Goal: Task Accomplishment & Management: Complete application form

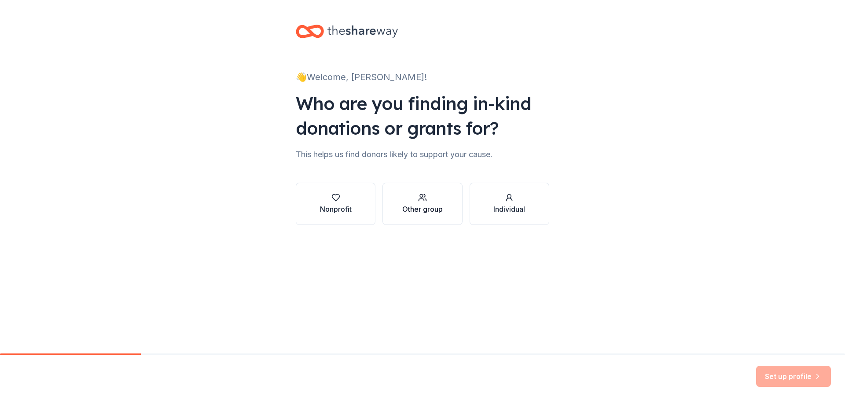
click at [428, 204] on div "Other group" at bounding box center [422, 209] width 40 height 11
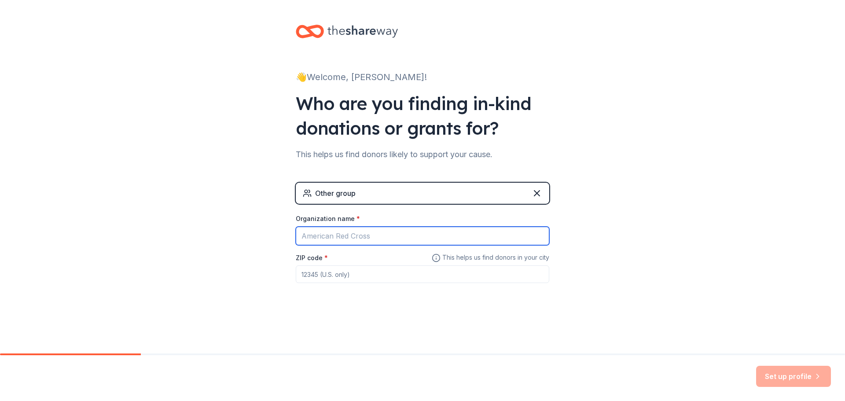
click at [381, 231] on input "Organization name *" at bounding box center [422, 236] width 253 height 18
type input "UNLV GEAR UP"
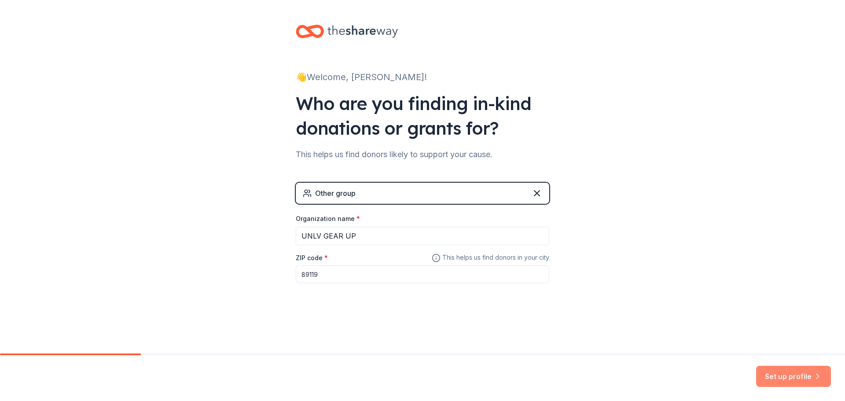
type input "89119"
click at [767, 376] on button "Set up profile" at bounding box center [793, 376] width 75 height 21
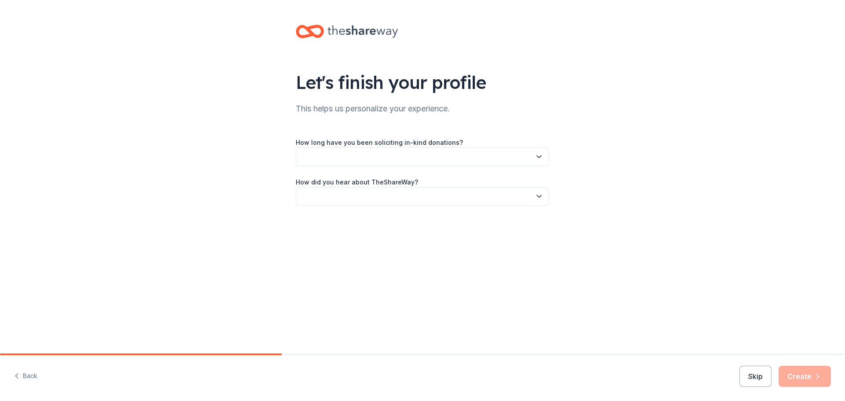
click at [355, 151] on button "button" at bounding box center [422, 156] width 253 height 18
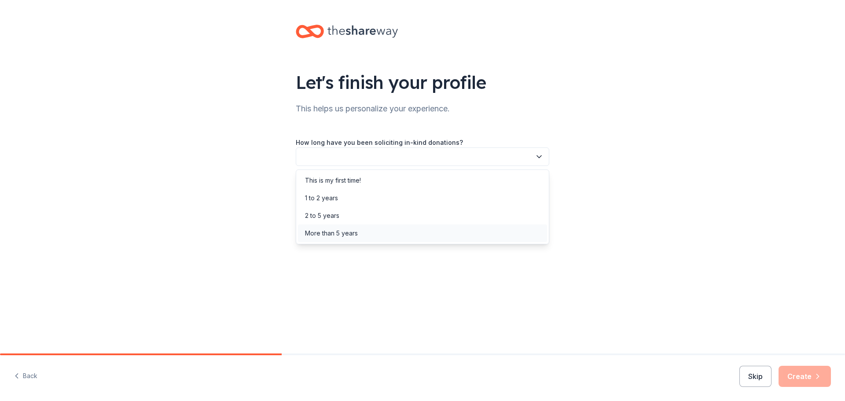
click at [344, 232] on div "More than 5 years" at bounding box center [331, 233] width 53 height 11
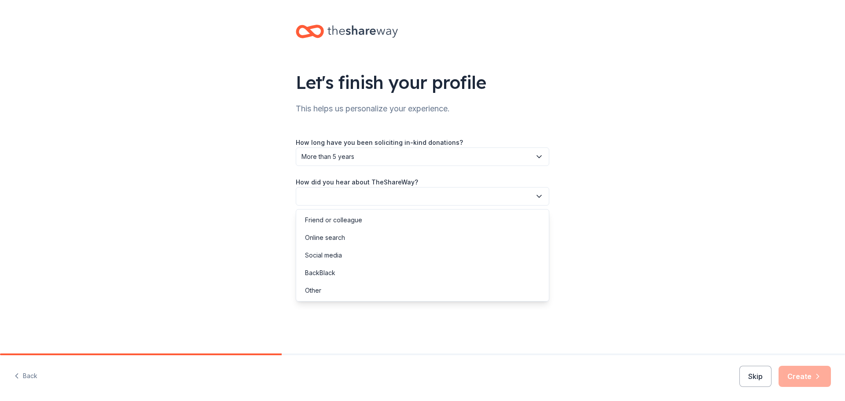
click at [422, 200] on button "button" at bounding box center [422, 196] width 253 height 18
click at [358, 237] on div "Online search" at bounding box center [422, 238] width 249 height 18
click at [808, 370] on button "Create" at bounding box center [804, 376] width 52 height 21
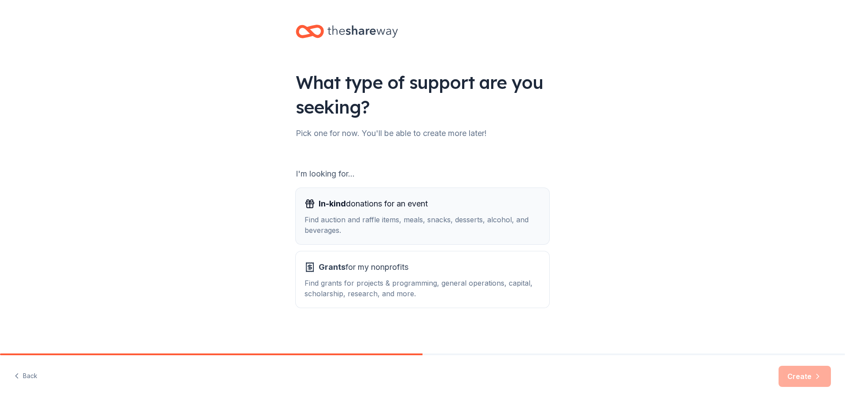
click at [445, 229] on div "Find auction and raffle items, meals, snacks, desserts, alcohol, and beverages." at bounding box center [422, 224] width 236 height 21
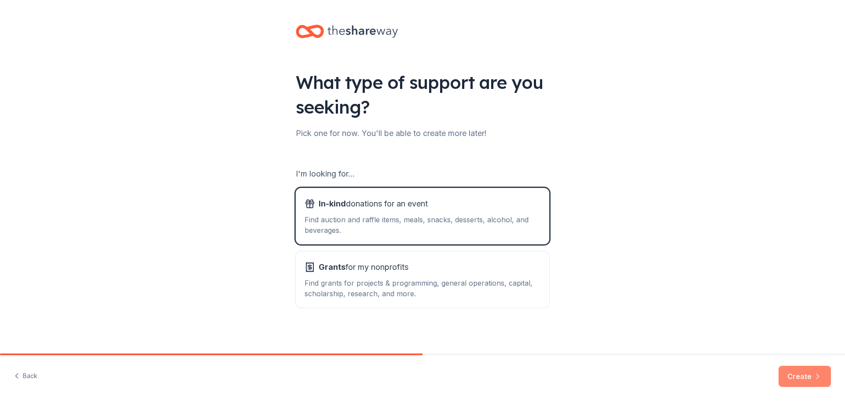
click at [798, 378] on button "Create" at bounding box center [804, 376] width 52 height 21
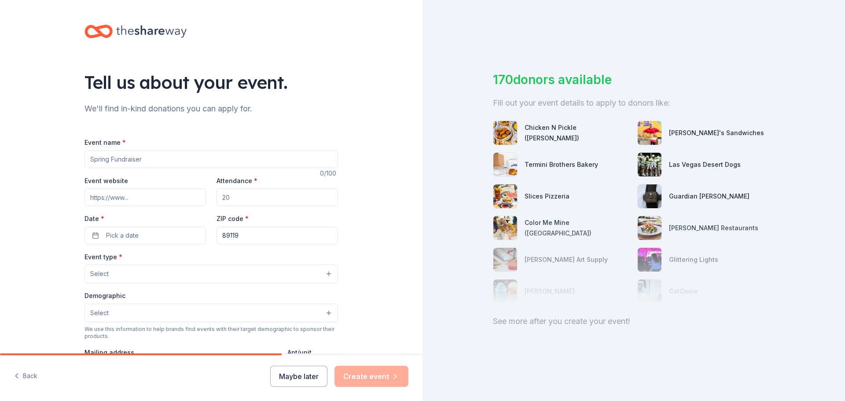
click at [159, 163] on input "Event name *" at bounding box center [210, 159] width 253 height 18
click at [144, 157] on input "Event name *" at bounding box center [210, 159] width 253 height 18
paste input "Every Day Counts initiative"
type input "Every Day Counts initiative"
click at [139, 194] on input "Event website" at bounding box center [144, 197] width 121 height 18
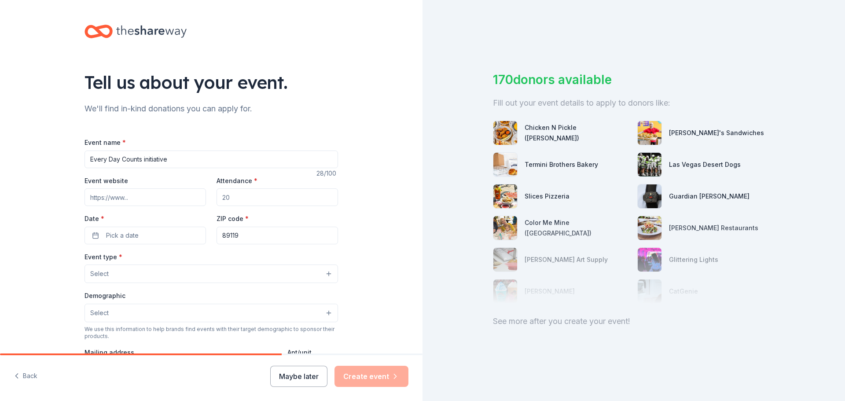
drag, startPoint x: 233, startPoint y: 200, endPoint x: 247, endPoint y: 202, distance: 14.2
click at [247, 202] on input "Attendance *" at bounding box center [276, 197] width 121 height 18
drag, startPoint x: 246, startPoint y: 200, endPoint x: 208, endPoint y: 190, distance: 39.1
click at [208, 190] on div "Event website Attendance * Date * Pick a date ZIP code * 89119" at bounding box center [210, 209] width 253 height 69
type input "14000"
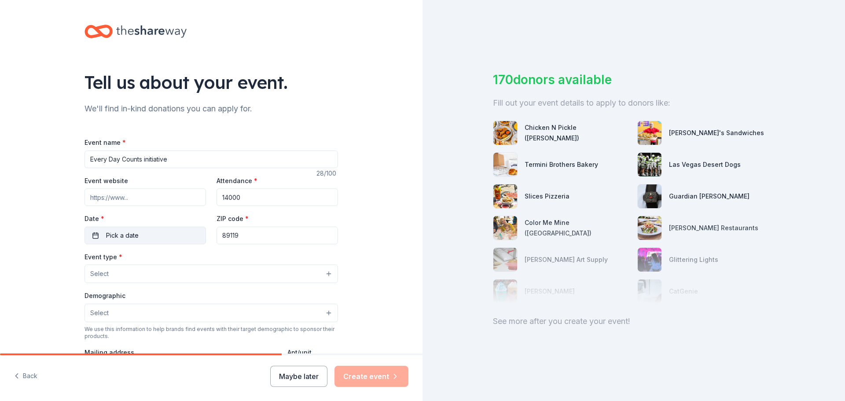
click at [161, 240] on button "Pick a date" at bounding box center [144, 236] width 121 height 18
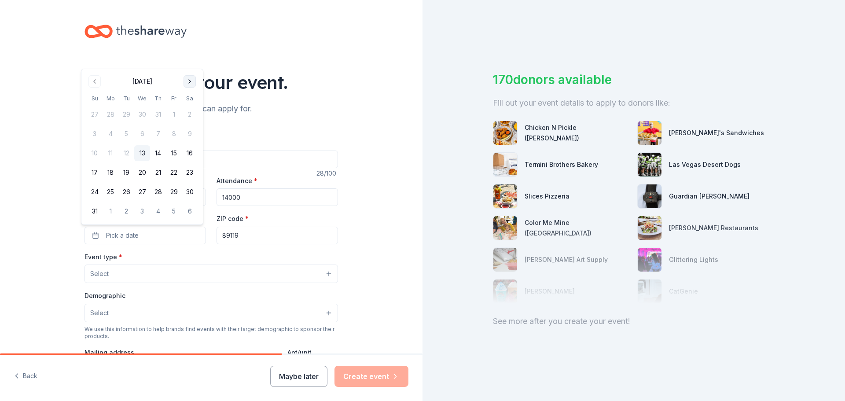
click at [186, 84] on button "Go to next month" at bounding box center [189, 81] width 12 height 12
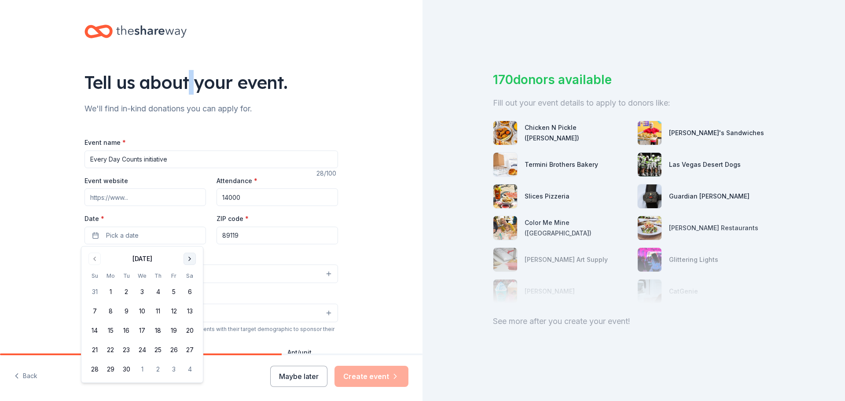
click at [186, 84] on div "Tell us about your event." at bounding box center [210, 82] width 253 height 25
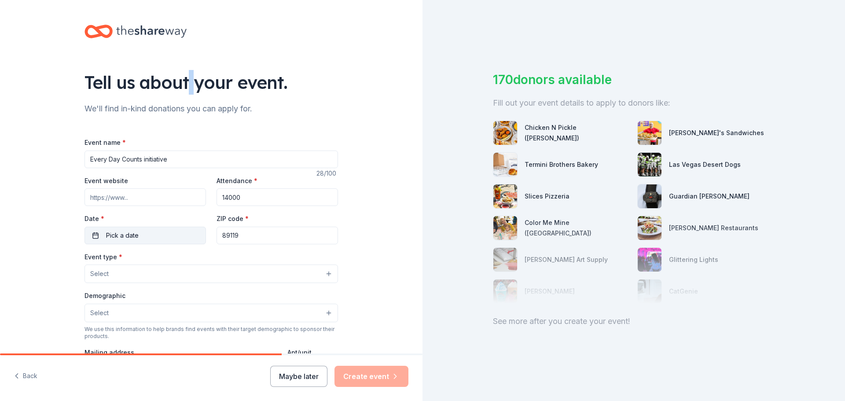
click at [157, 236] on button "Pick a date" at bounding box center [144, 236] width 121 height 18
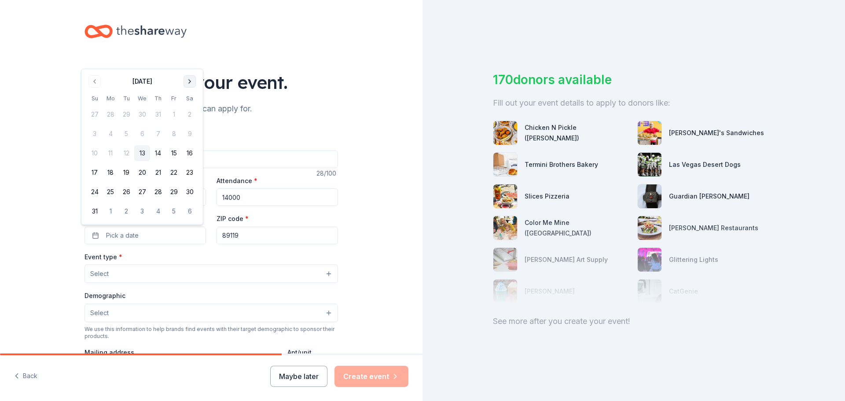
click at [190, 80] on button "Go to next month" at bounding box center [189, 81] width 12 height 12
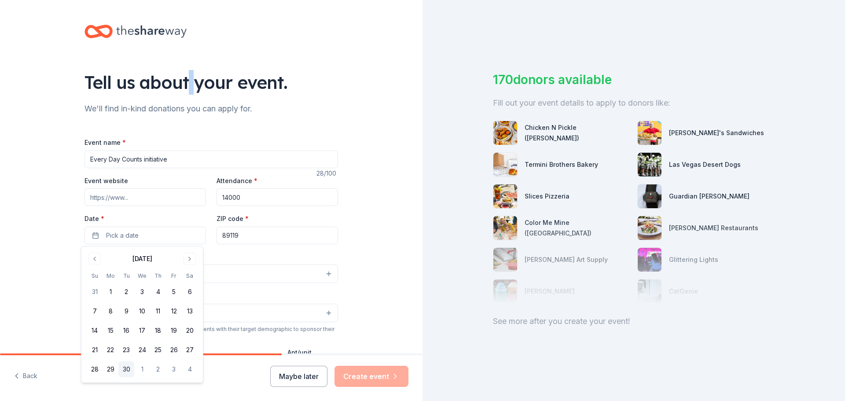
click at [123, 366] on button "30" at bounding box center [126, 369] width 16 height 16
click at [189, 260] on button "Go to next month" at bounding box center [189, 259] width 12 height 12
click at [171, 293] on button "3" at bounding box center [174, 292] width 16 height 16
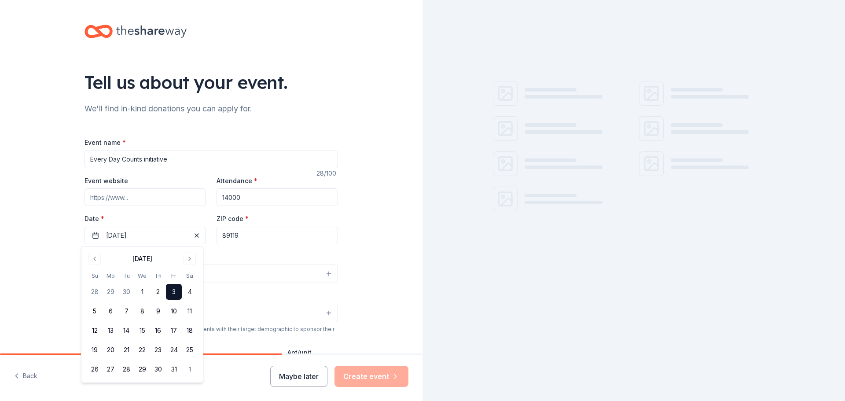
click at [253, 235] on input "89119" at bounding box center [276, 236] width 121 height 18
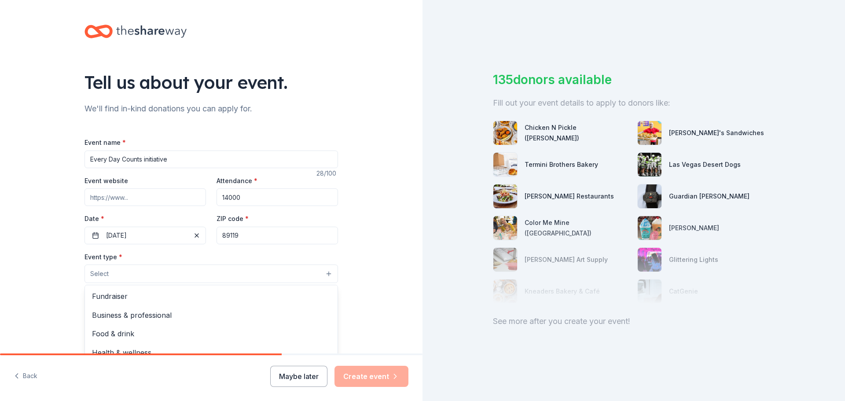
click at [166, 274] on button "Select" at bounding box center [210, 273] width 253 height 18
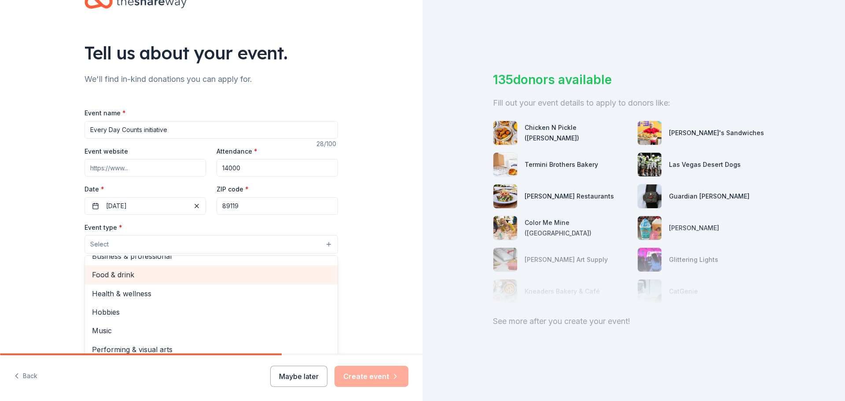
scroll to position [44, 0]
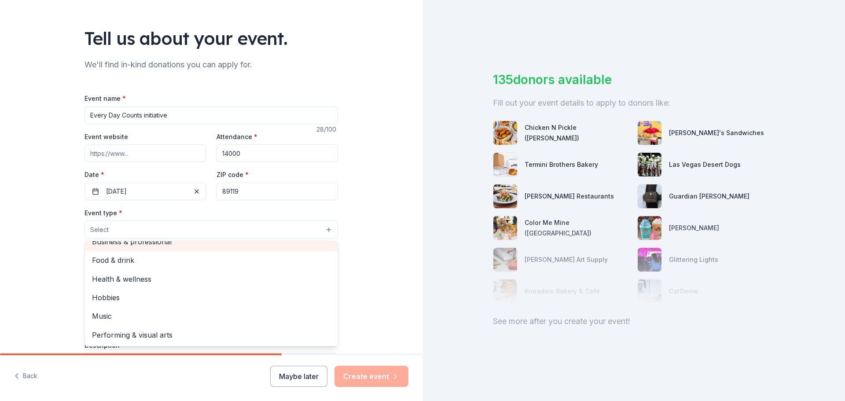
click at [152, 247] on span "Business & professional" at bounding box center [211, 241] width 238 height 11
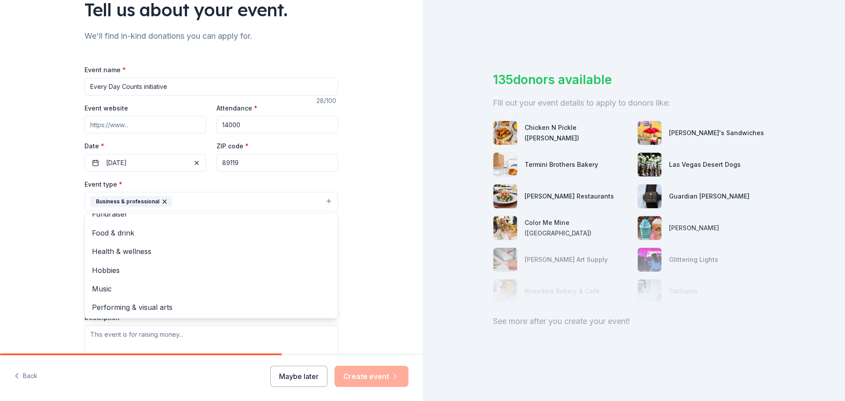
scroll to position [88, 0]
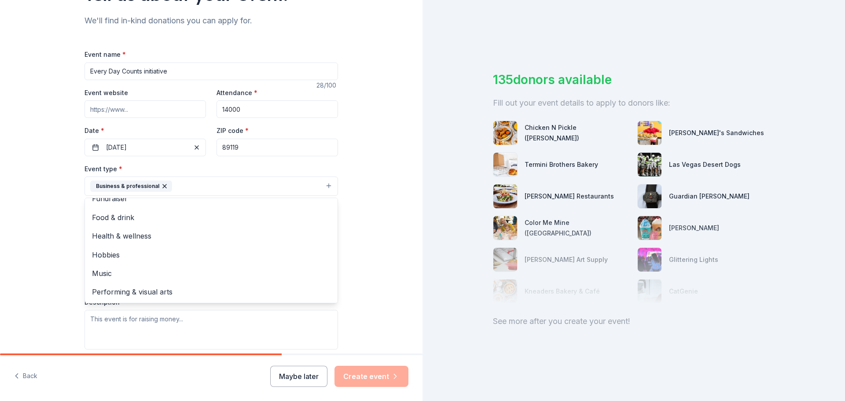
click at [370, 231] on div "Tell us about your event. We'll find in-kind donations you can apply for. Event…" at bounding box center [211, 205] width 422 height 586
click at [323, 183] on button "Business & professional" at bounding box center [210, 185] width 253 height 19
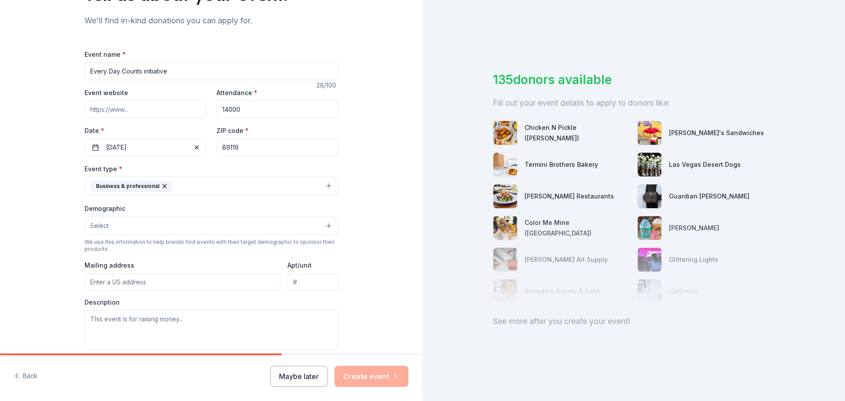
click at [323, 183] on button "Business & professional" at bounding box center [210, 185] width 253 height 19
click at [199, 220] on button "Select" at bounding box center [210, 225] width 253 height 18
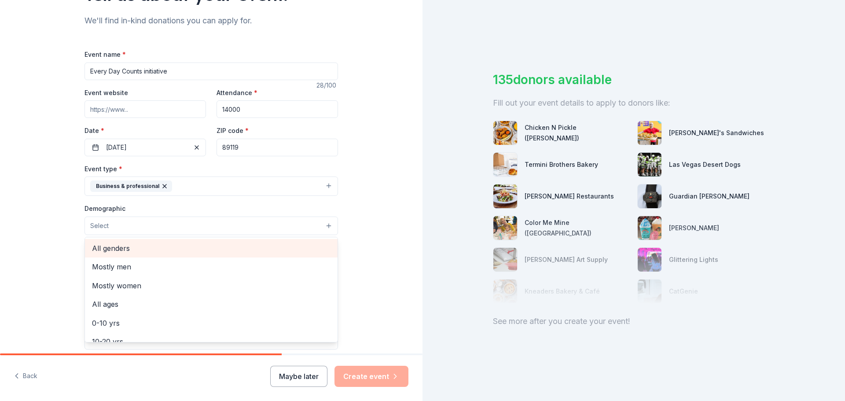
click at [133, 250] on span "All genders" at bounding box center [211, 247] width 238 height 11
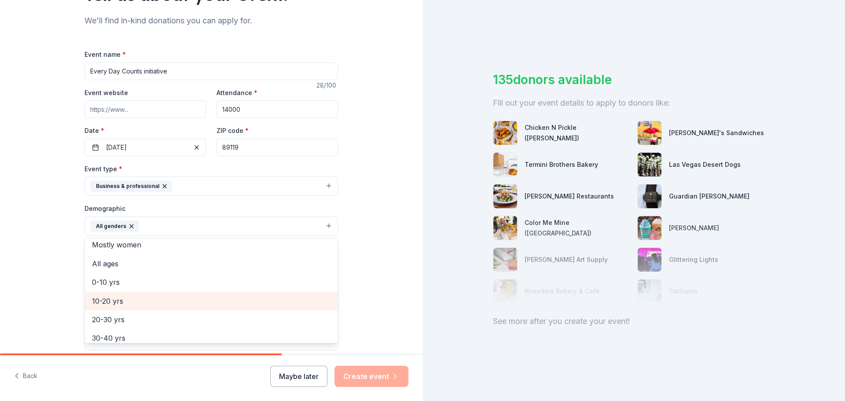
scroll to position [44, 0]
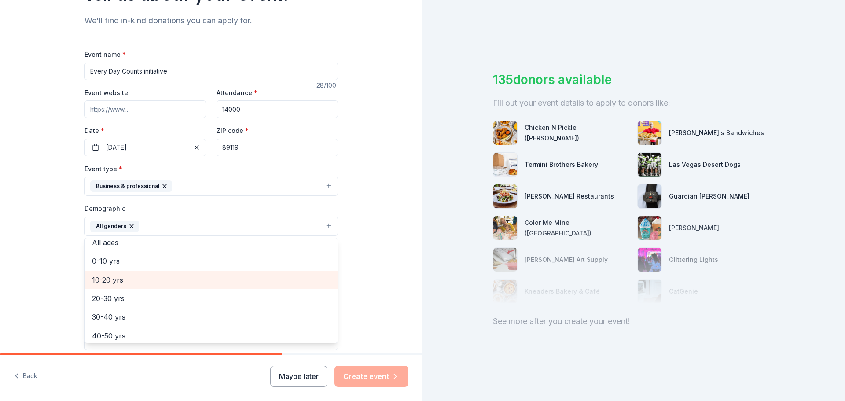
click at [146, 280] on span "10-20 yrs" at bounding box center [211, 279] width 238 height 11
click at [367, 235] on div "Tell us about your event. We'll find in-kind donations you can apply for. Event…" at bounding box center [211, 205] width 422 height 587
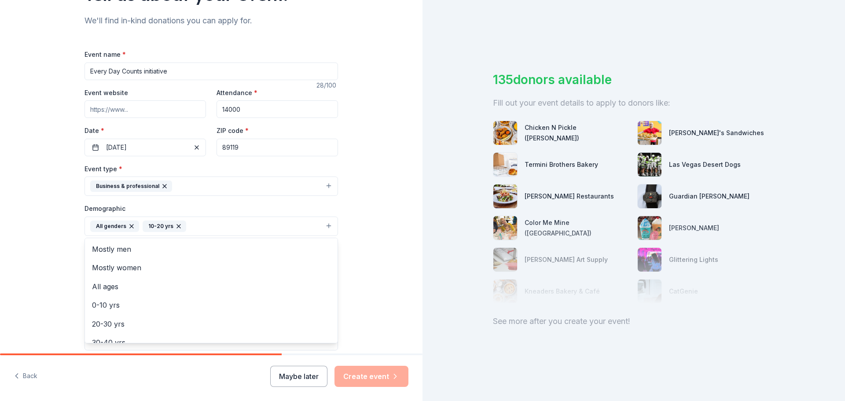
click at [209, 224] on button "All genders 10-20 yrs" at bounding box center [210, 225] width 253 height 19
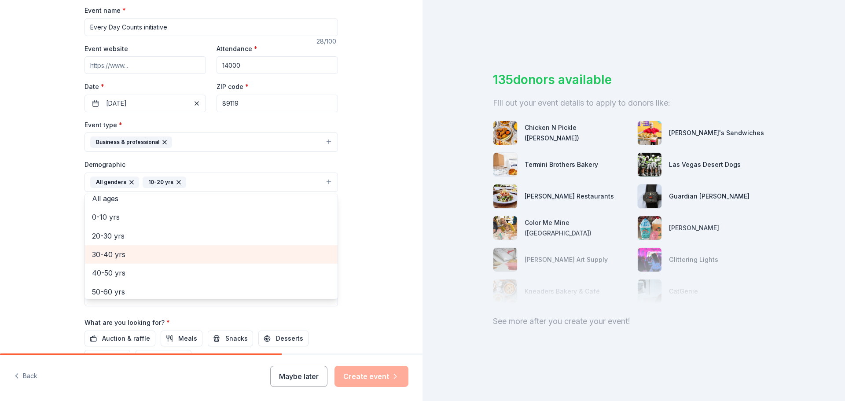
click at [134, 252] on span "30-40 yrs" at bounding box center [211, 254] width 238 height 11
click at [376, 196] on div "Tell us about your event. We'll find in-kind donations you can apply for. Event…" at bounding box center [211, 161] width 422 height 587
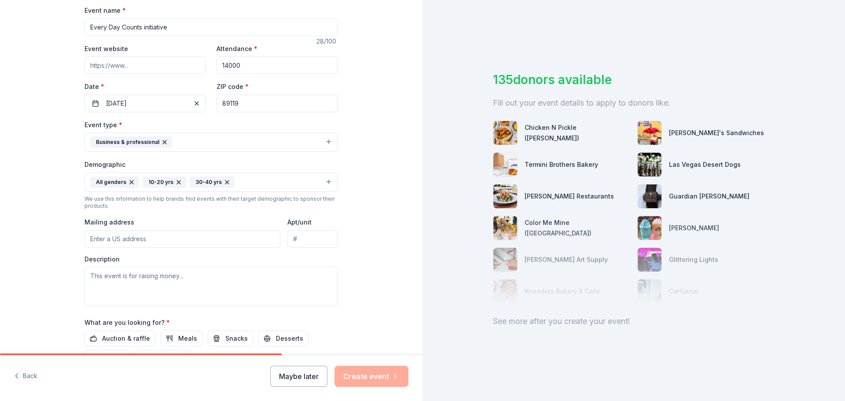
click at [139, 238] on input "Mailing address" at bounding box center [182, 239] width 196 height 18
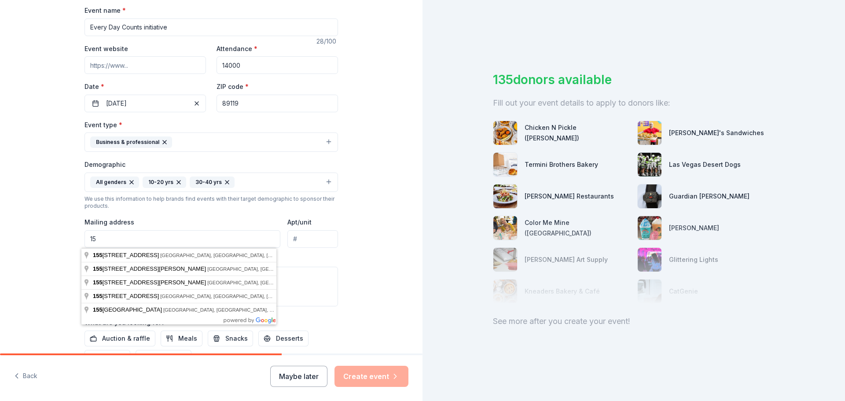
type input "1"
click at [240, 239] on input "1455 East Tropicana Avenue, Las Vegas, NV, 89119" at bounding box center [182, 239] width 196 height 18
click at [322, 289] on textarea at bounding box center [210, 287] width 253 height 40
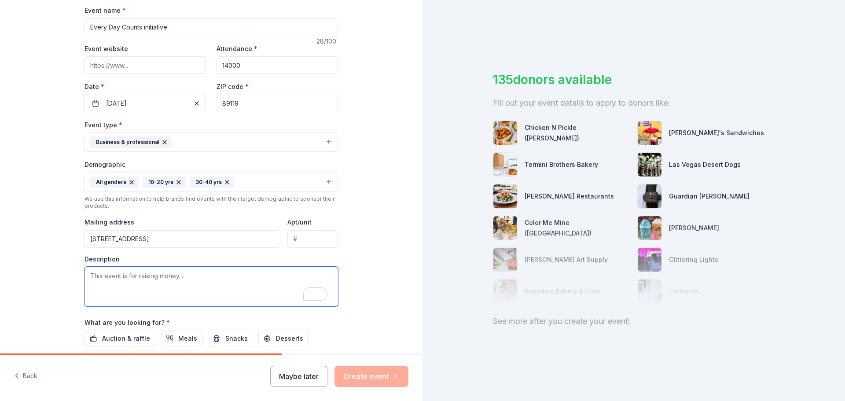
scroll to position [132, 0]
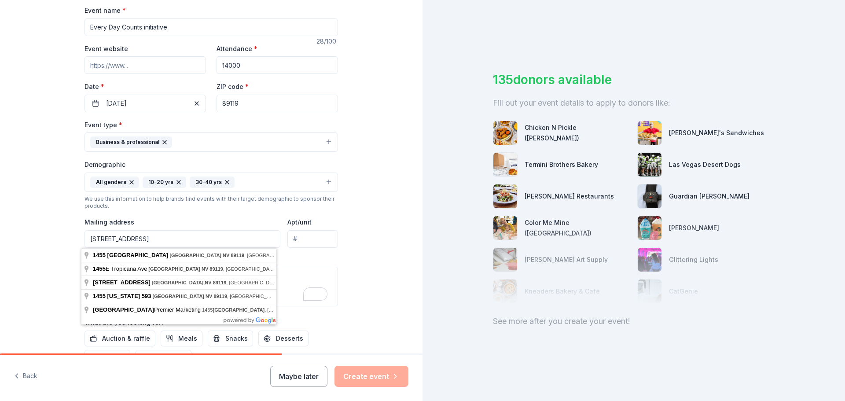
click at [257, 239] on input "1455 East Tropicana Avenue, Las Vegas, NV, 89119" at bounding box center [182, 239] width 196 height 18
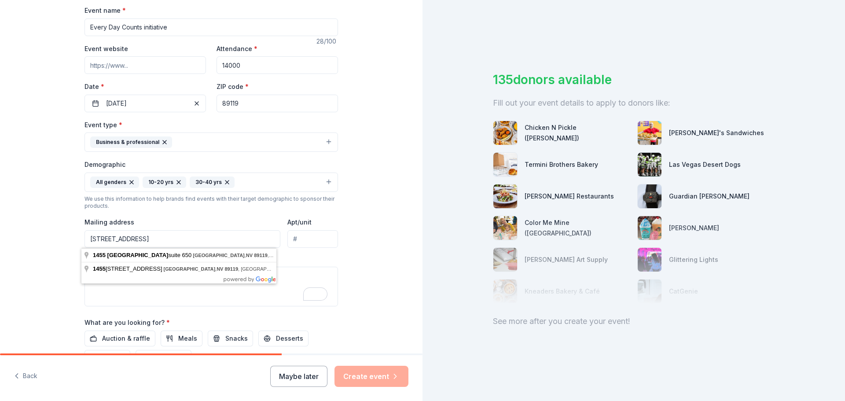
click at [240, 240] on input "1455 East Tropicana Avenue, Las Vegas, NV, 89119 sUITE #650" at bounding box center [182, 239] width 196 height 18
type input "1455 East Tropicana Avenue, Las Vegas, NV, 89119 SUITE #650"
click at [390, 194] on div "Tell us about your event. We'll find in-kind donations you can apply for. Event…" at bounding box center [211, 161] width 422 height 587
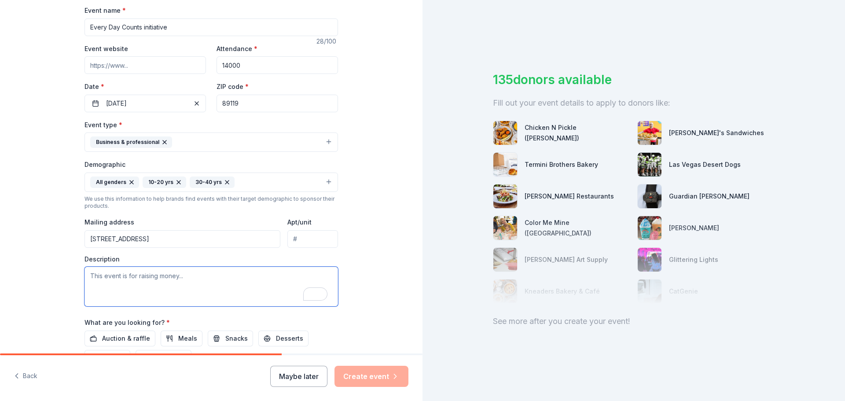
click at [141, 281] on textarea "To enrich screen reader interactions, please activate Accessibility in Grammarl…" at bounding box center [210, 287] width 253 height 40
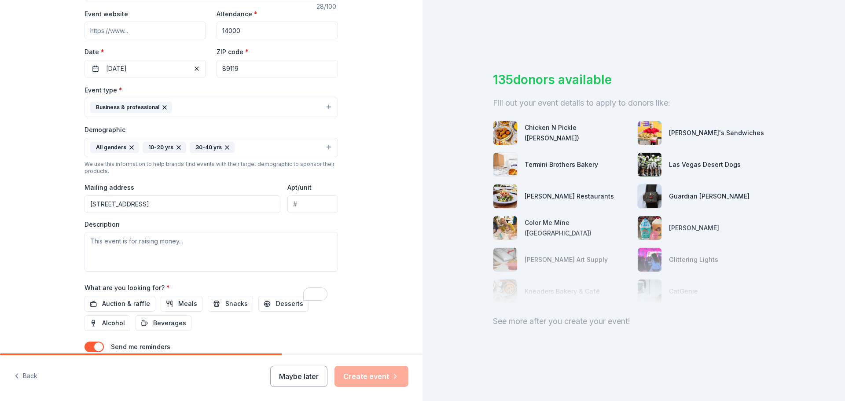
scroll to position [176, 0]
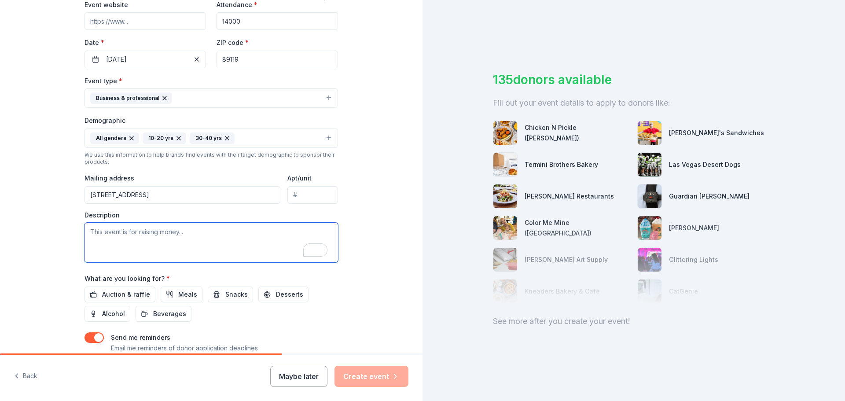
click at [106, 238] on textarea "To enrich screen reader interactions, please activate Accessibility in Grammarl…" at bounding box center [210, 243] width 253 height 40
click at [147, 241] on textarea "To enrich screen reader interactions, please activate Accessibility in Grammarl…" at bounding box center [210, 243] width 253 height 40
paste textarea "Last school year, 31% of Clark County students were chronically absent. That’s …"
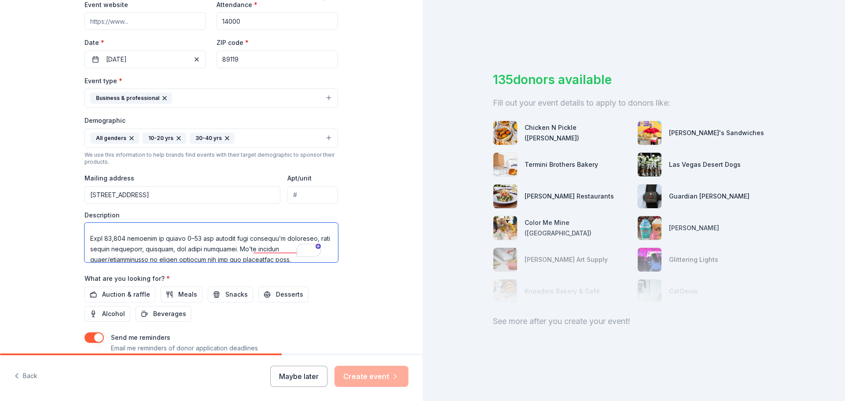
scroll to position [0, 0]
type textarea "Last school year, 31% of Clark County students were chronically absent. That’s …"
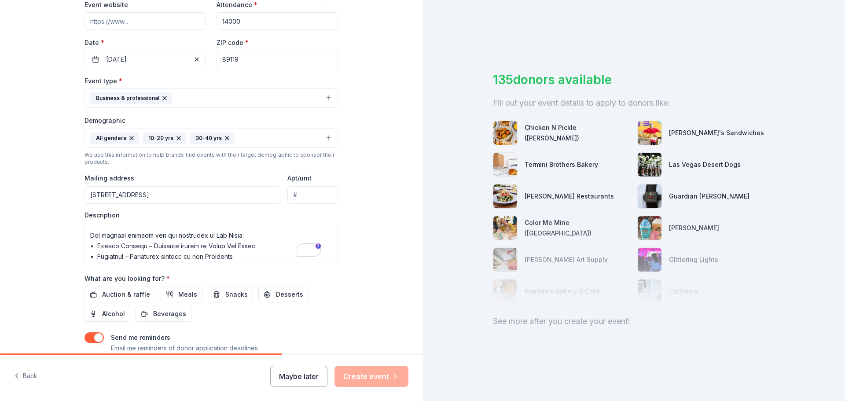
drag, startPoint x: 166, startPoint y: 296, endPoint x: 152, endPoint y: 291, distance: 15.3
click at [152, 291] on div "Auction & raffle Meals Snacks Desserts Alcohol Beverages" at bounding box center [210, 303] width 253 height 35
click at [137, 291] on span "Auction & raffle" at bounding box center [126, 294] width 48 height 11
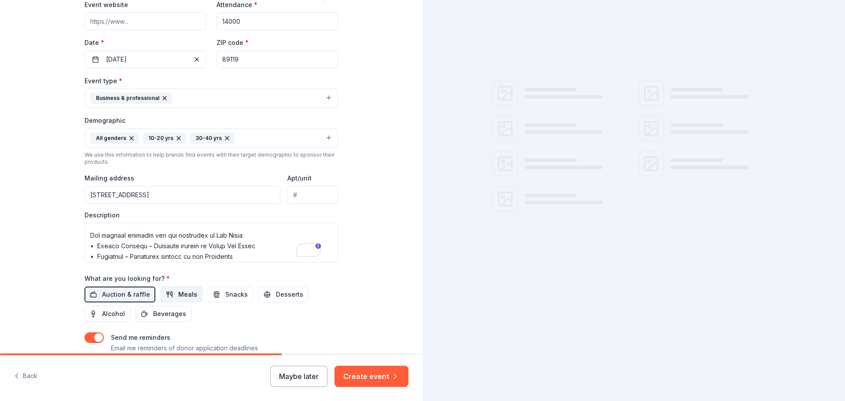
click at [178, 291] on span "Meals" at bounding box center [187, 294] width 19 height 11
click at [225, 294] on span "Snacks" at bounding box center [236, 294] width 22 height 11
click at [276, 292] on span "Desserts" at bounding box center [289, 294] width 27 height 11
click at [159, 312] on span "Beverages" at bounding box center [169, 313] width 33 height 11
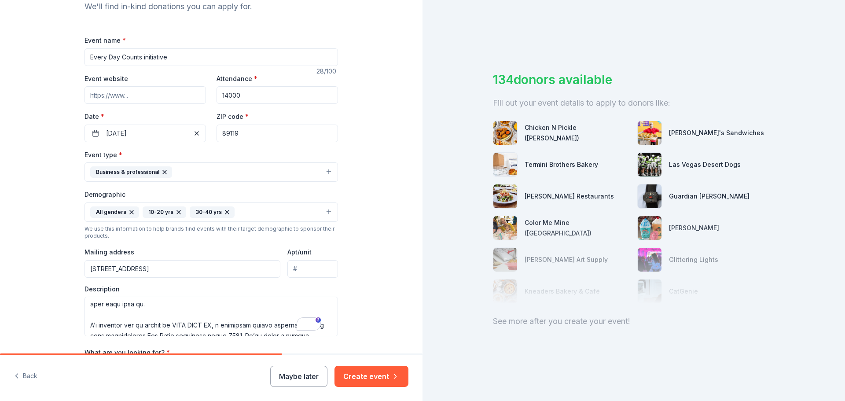
click at [152, 97] on input "Event website" at bounding box center [144, 95] width 121 height 18
paste input "https://www.unlv.edu/caeo"
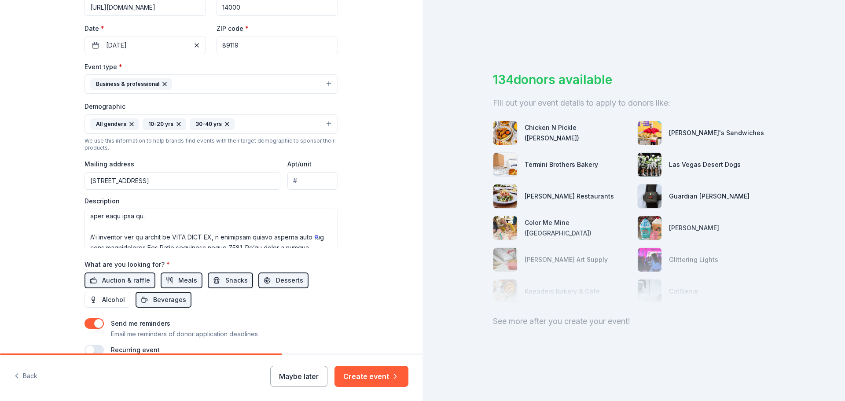
type input "https://www.unlv.edu/caeo"
click at [295, 179] on input "Apt/unit" at bounding box center [312, 181] width 51 height 18
type input "650"
drag, startPoint x: 238, startPoint y: 180, endPoint x: 275, endPoint y: 180, distance: 37.4
click at [275, 180] on input "1455 East Tropicana Avenue, Las Vegas, NV, 89119 SUITE #650" at bounding box center [182, 181] width 196 height 18
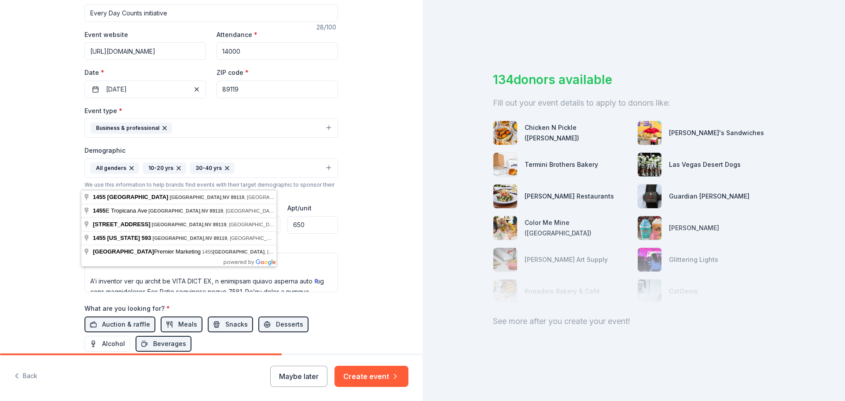
type input "1455 East Tropicana Avenue, Las Vegas, NV, 89119"
click at [292, 223] on input "650" at bounding box center [312, 225] width 51 height 18
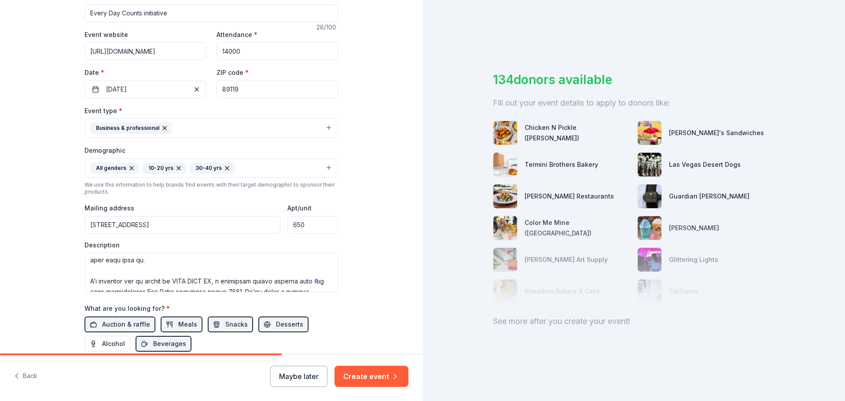
click at [292, 224] on input "650" at bounding box center [312, 225] width 51 height 18
click at [290, 224] on input "650" at bounding box center [312, 225] width 51 height 18
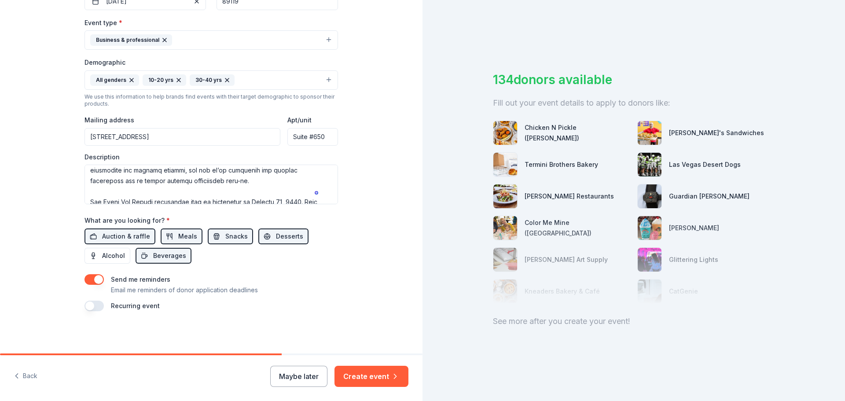
type input "Suite #650"
click at [516, 320] on div "See more after you create your event!" at bounding box center [634, 321] width 282 height 14
click at [518, 320] on div "See more after you create your event!" at bounding box center [634, 321] width 282 height 14
click at [567, 80] on div "134 donors available" at bounding box center [634, 79] width 282 height 18
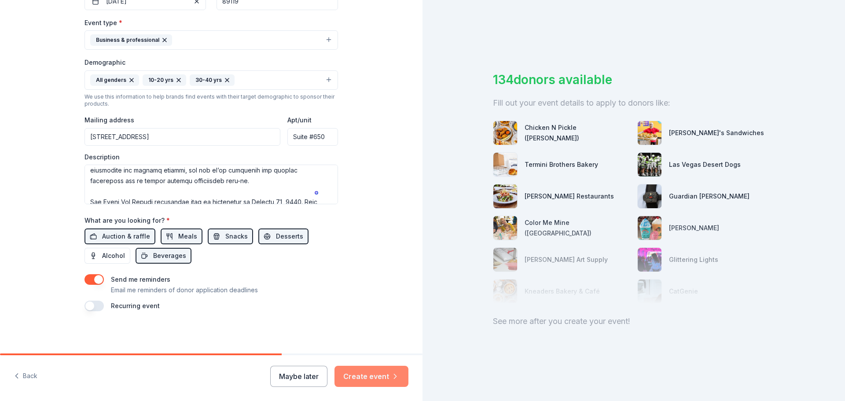
click at [379, 374] on button "Create event" at bounding box center [371, 376] width 74 height 21
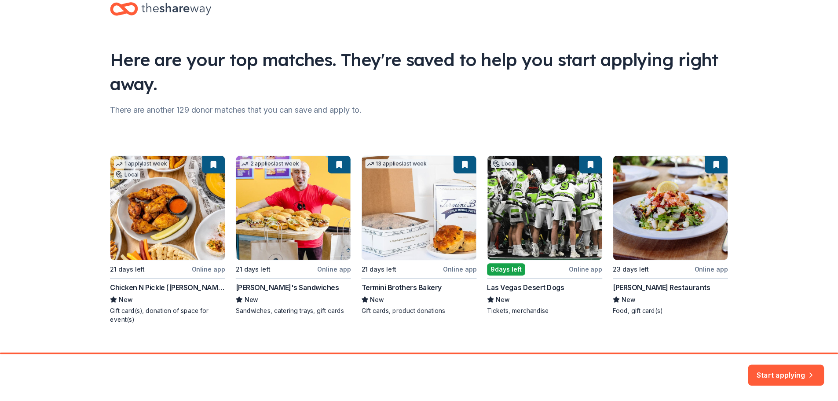
scroll to position [38, 0]
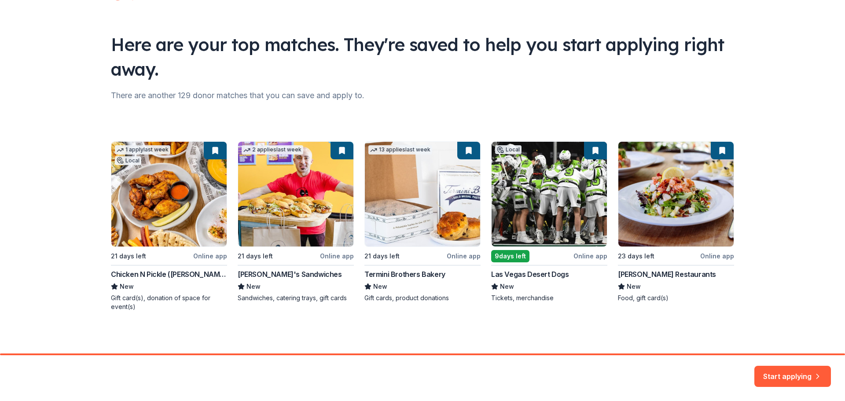
click at [173, 272] on div "1 apply last week Local 21 days left Online app Chicken N Pickle (Henderson) Ne…" at bounding box center [422, 226] width 623 height 170
click at [169, 296] on div "1 apply last week Local 21 days left Online app Chicken N Pickle (Henderson) Ne…" at bounding box center [422, 226] width 623 height 170
click at [764, 369] on button "Start applying" at bounding box center [792, 370] width 77 height 21
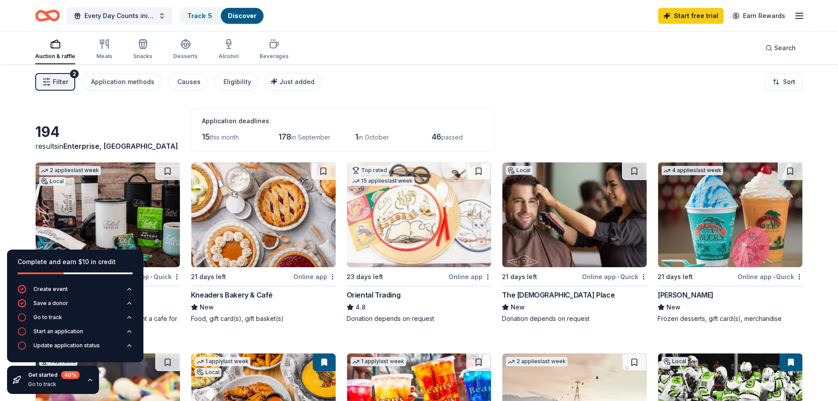
click at [473, 98] on div "Filter 2 Application methods Causes Eligibility Just added Sort" at bounding box center [419, 81] width 838 height 35
click at [569, 82] on div "Filter 2 Application methods Causes Eligibility Just added Sort" at bounding box center [419, 81] width 838 height 35
click at [107, 51] on div "Meals" at bounding box center [104, 49] width 16 height 21
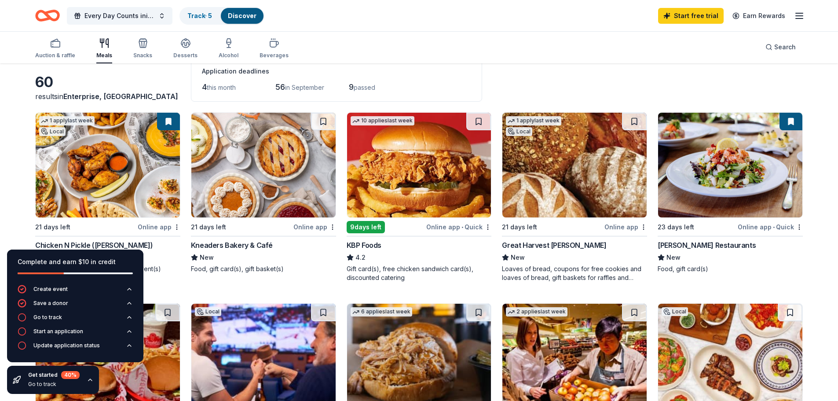
scroll to position [88, 0]
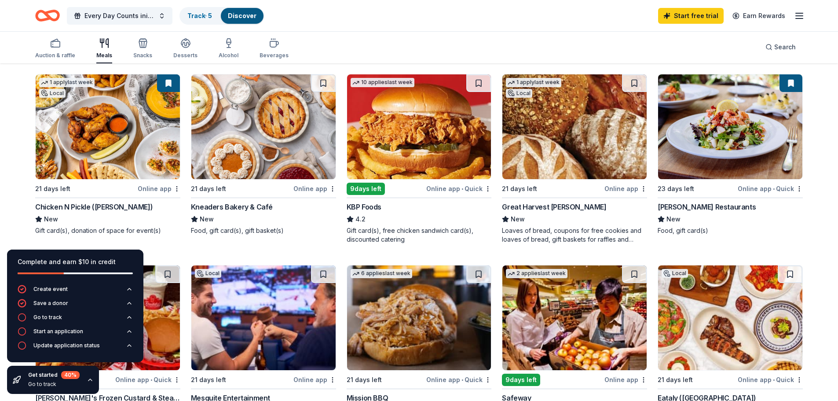
click at [150, 189] on div "Online app" at bounding box center [159, 188] width 43 height 11
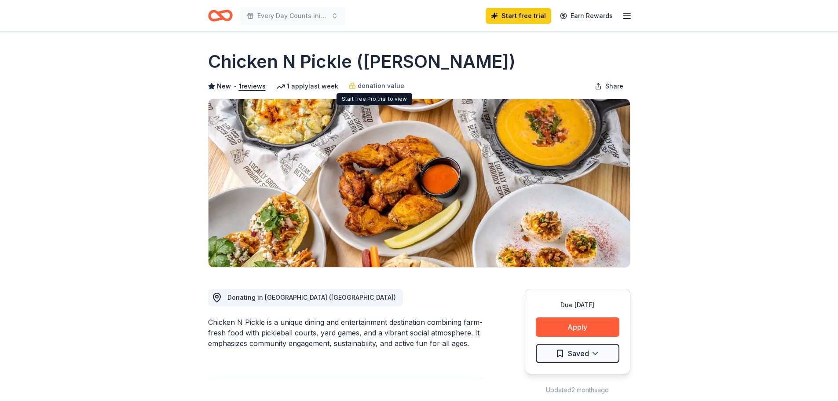
click at [373, 83] on span "donation value" at bounding box center [381, 86] width 47 height 11
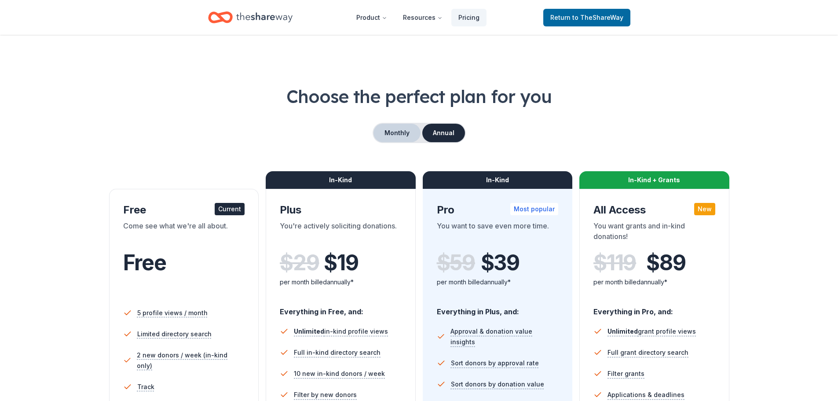
click at [407, 139] on button "Monthly" at bounding box center [397, 133] width 47 height 18
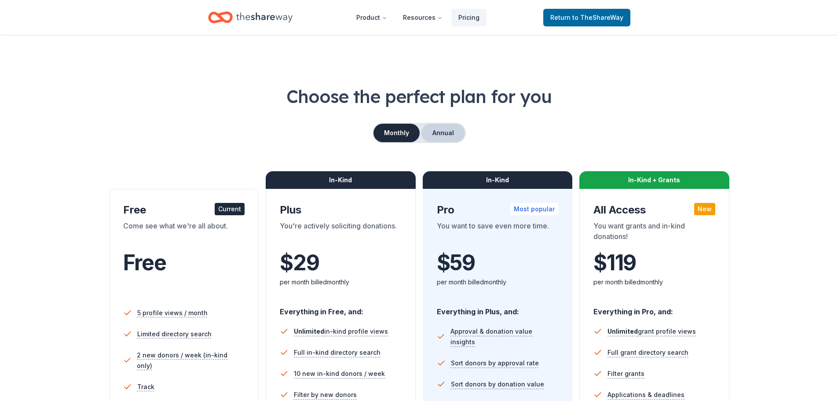
click at [435, 133] on button "Annual" at bounding box center [443, 133] width 44 height 18
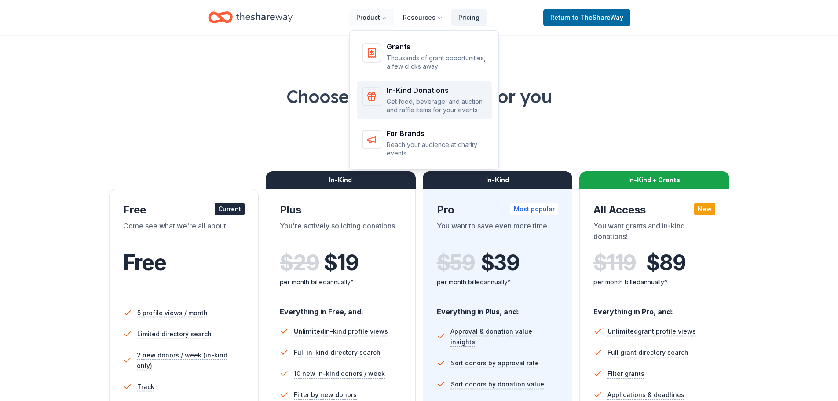
click at [396, 94] on div "In-Kind Donations" at bounding box center [437, 90] width 100 height 7
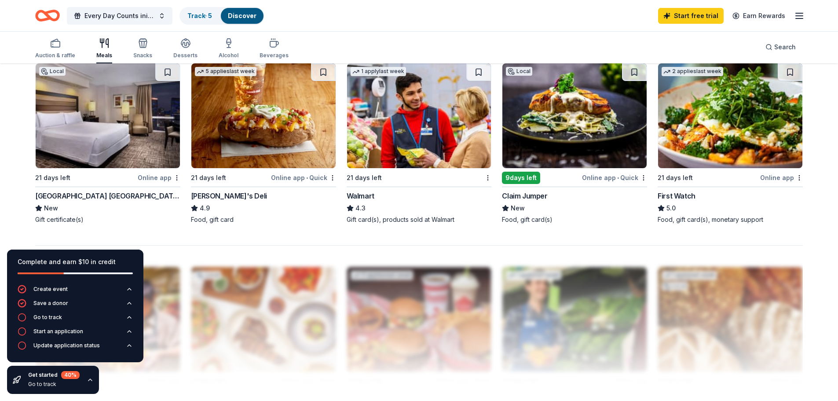
scroll to position [649, 0]
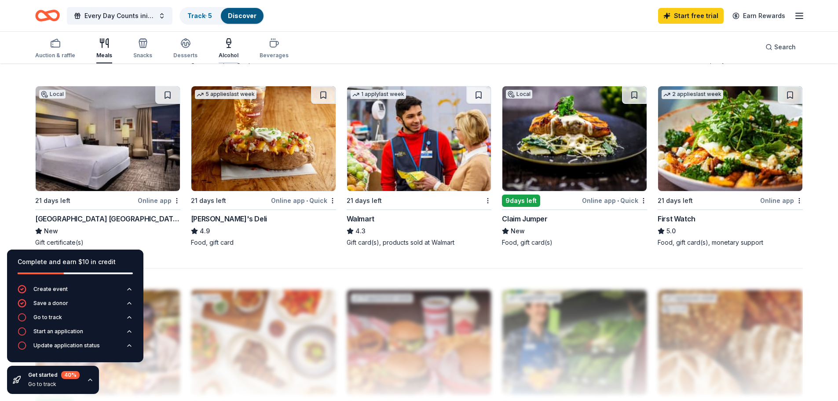
click at [220, 39] on div "button" at bounding box center [229, 43] width 20 height 11
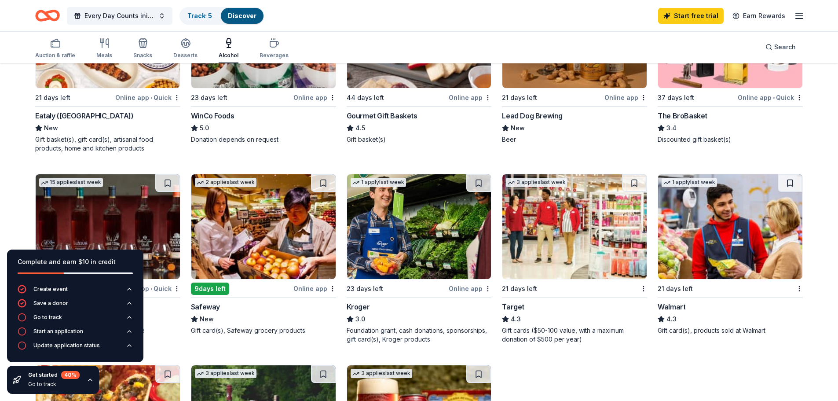
scroll to position [85, 0]
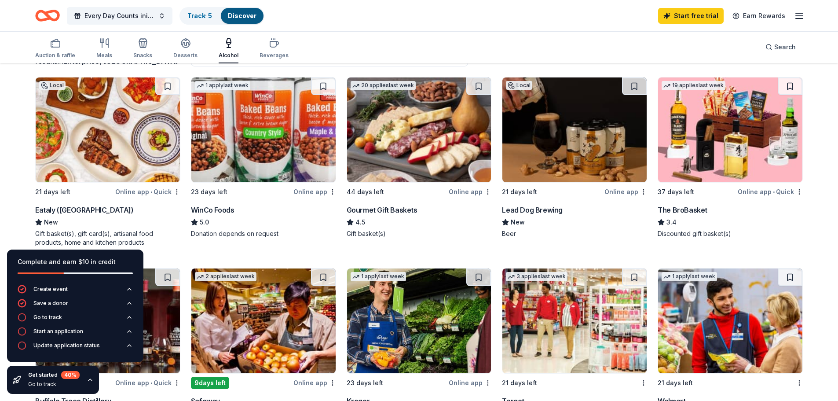
click at [319, 190] on div "Online app" at bounding box center [314, 191] width 43 height 11
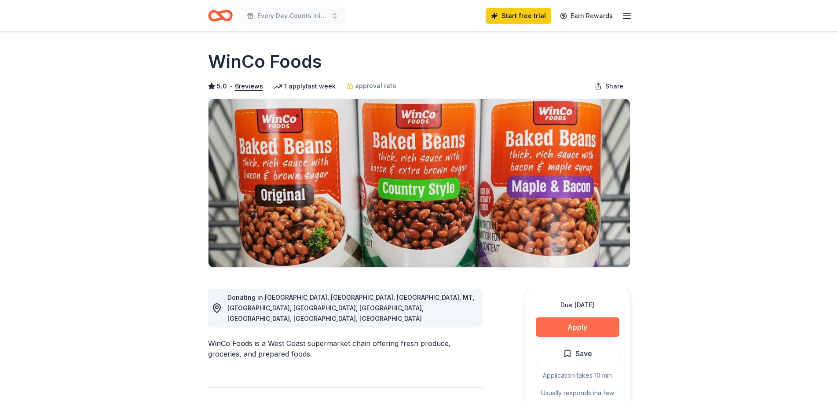
click at [576, 334] on button "Apply" at bounding box center [578, 326] width 84 height 19
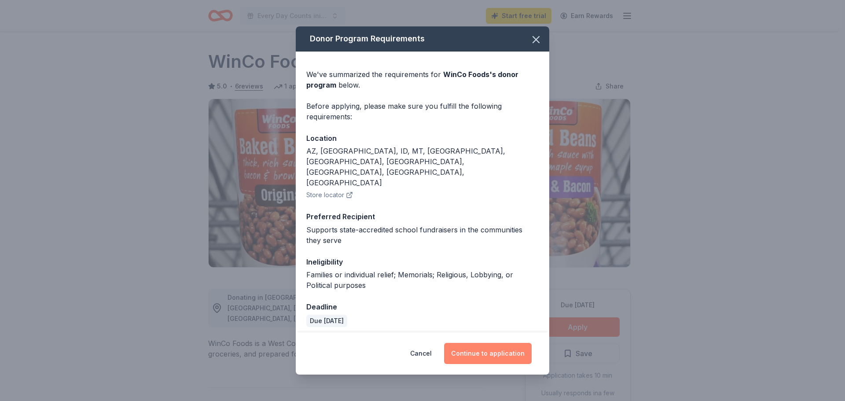
click at [506, 345] on button "Continue to application" at bounding box center [488, 353] width 88 height 21
